Goal: Navigation & Orientation: Understand site structure

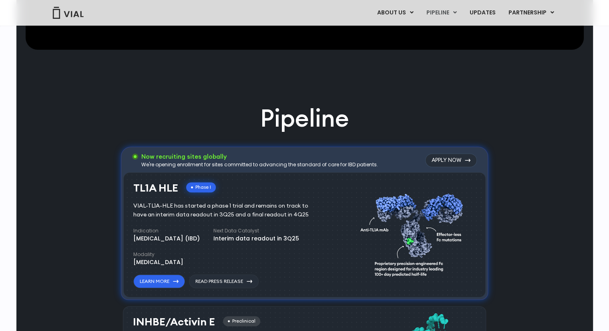
scroll to position [425, 0]
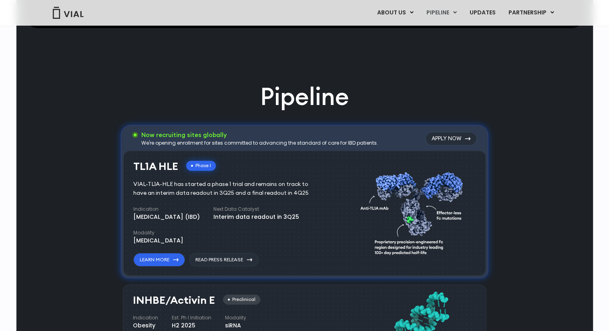
drag, startPoint x: 133, startPoint y: 165, endPoint x: 181, endPoint y: 168, distance: 48.1
click at [181, 168] on div "TL1A HLE Phase I" at bounding box center [174, 167] width 82 height 12
copy div "TL1A HLE"
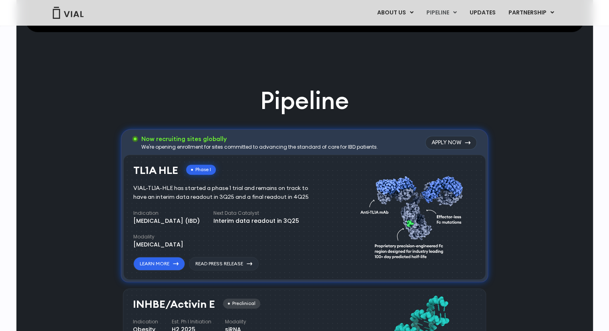
scroll to position [441, 0]
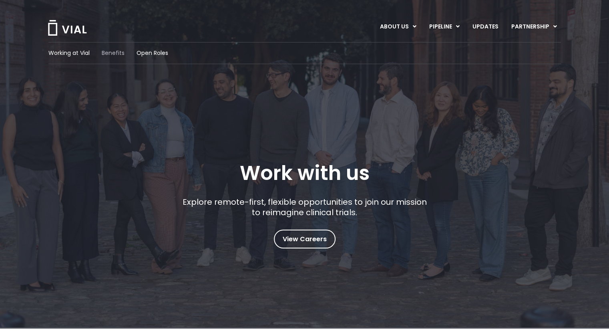
click at [117, 52] on span "Benefits" at bounding box center [113, 53] width 23 height 8
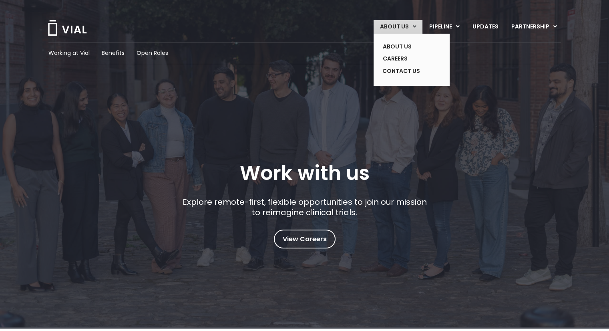
click at [391, 29] on link "ABOUT US" at bounding box center [398, 27] width 49 height 14
click at [402, 47] on link "ABOUT US" at bounding box center [405, 46] width 58 height 12
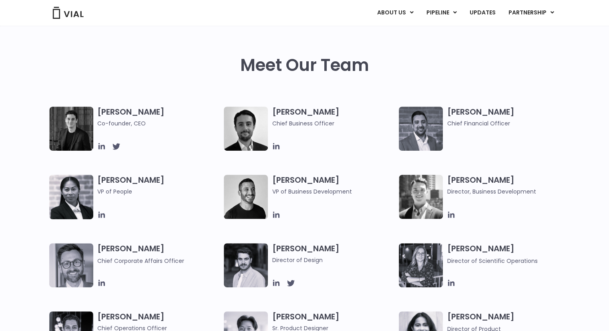
scroll to position [400, 0]
